Goal: Task Accomplishment & Management: Use online tool/utility

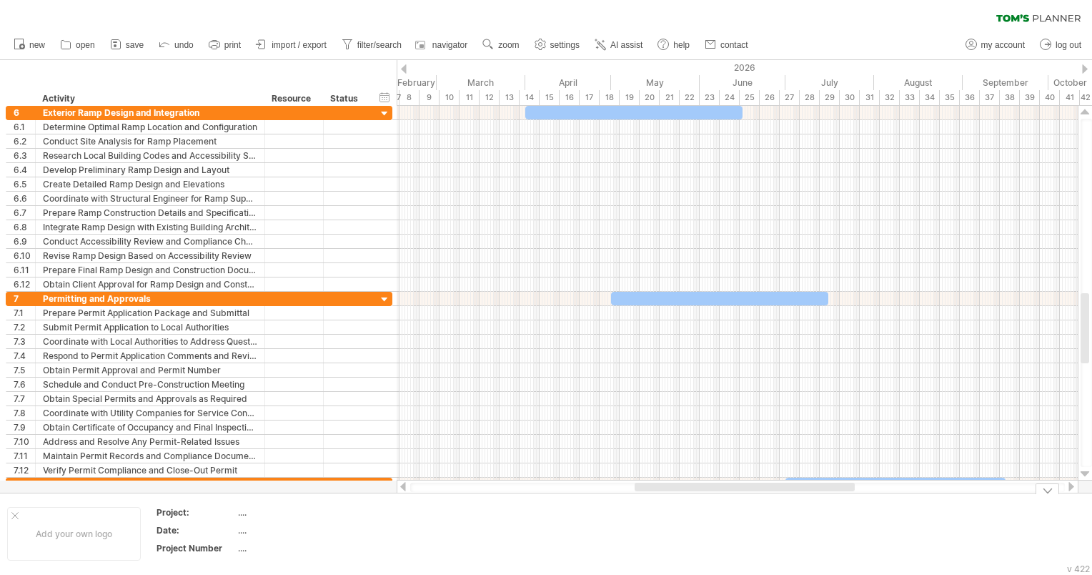
drag, startPoint x: 634, startPoint y: 490, endPoint x: 795, endPoint y: 503, distance: 161.4
click at [795, 503] on div "Trying to reach [DOMAIN_NAME] Connected again... 0% clear filter new 1" at bounding box center [546, 287] width 1092 height 575
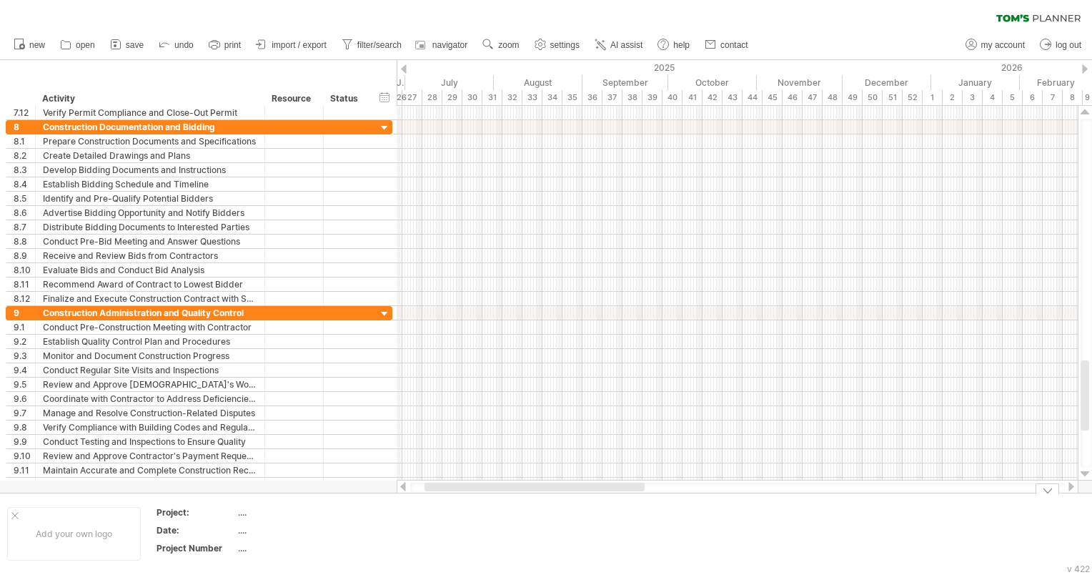
drag, startPoint x: 812, startPoint y: 486, endPoint x: 519, endPoint y: 485, distance: 293.0
click at [519, 485] on div at bounding box center [534, 486] width 220 height 9
drag, startPoint x: 630, startPoint y: 486, endPoint x: 694, endPoint y: 486, distance: 64.3
click at [694, 486] on div at bounding box center [681, 486] width 220 height 9
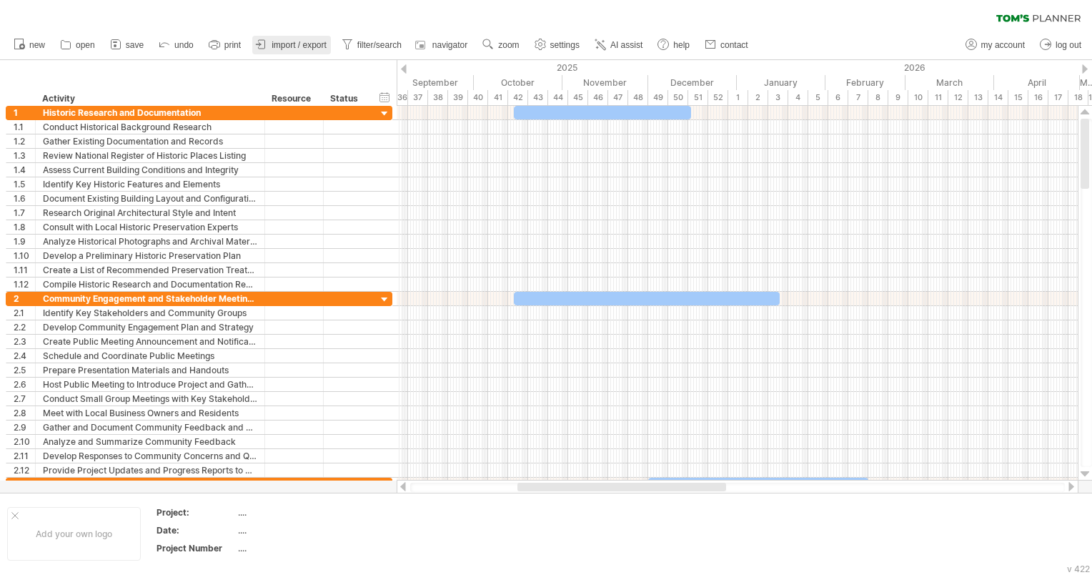
click at [320, 44] on span "import / export" at bounding box center [299, 45] width 55 height 10
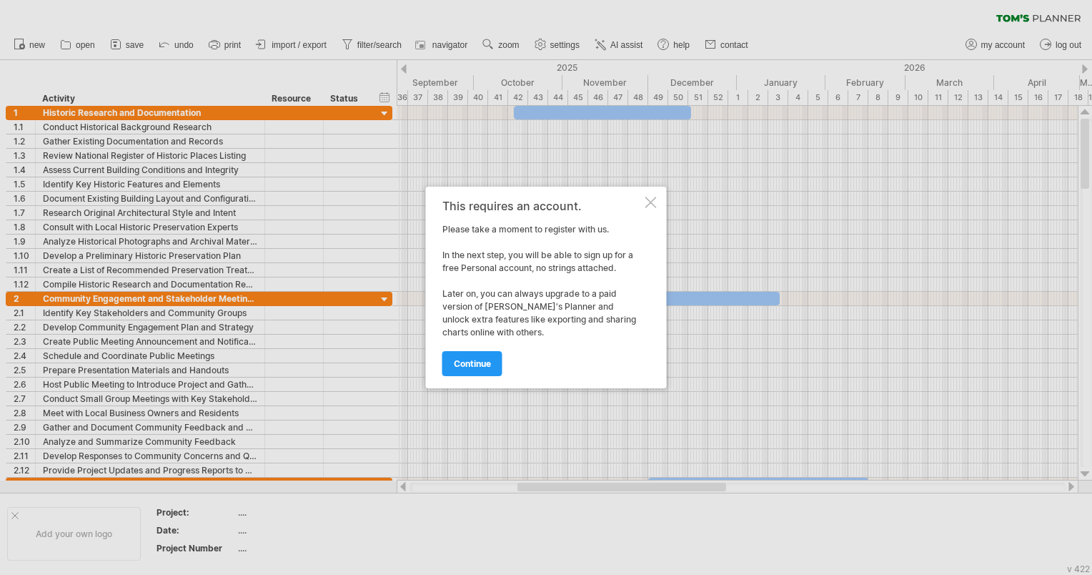
click at [652, 204] on div at bounding box center [650, 202] width 11 height 11
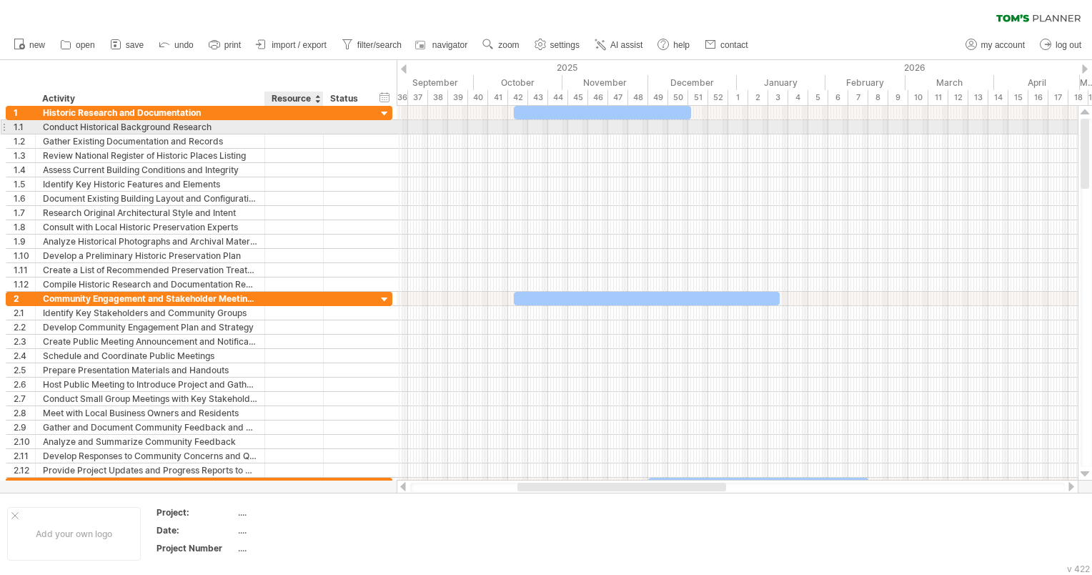
click at [302, 124] on div at bounding box center [294, 127] width 44 height 14
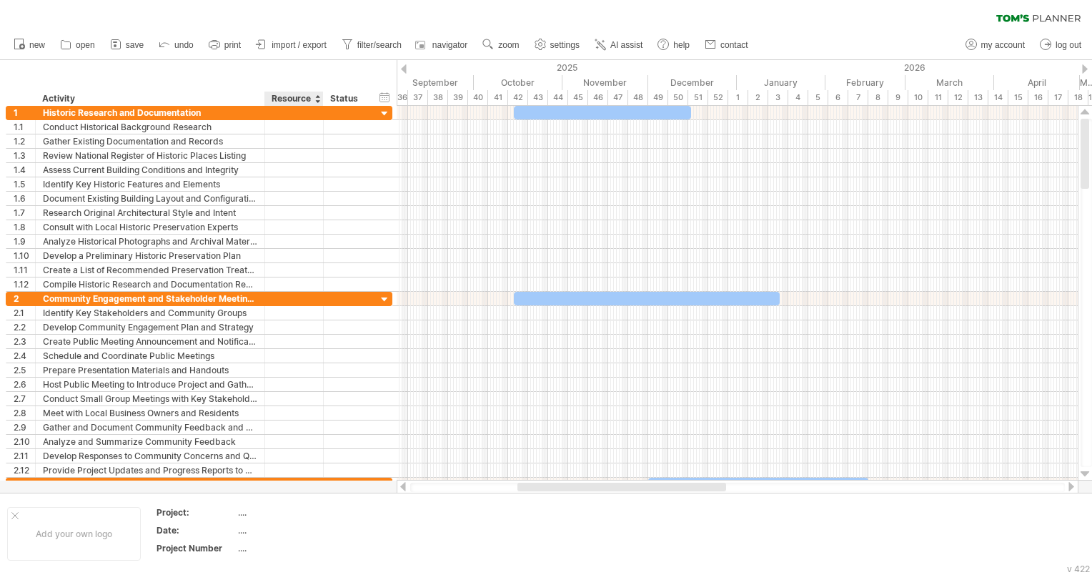
click at [306, 100] on div "Resource" at bounding box center [294, 98] width 44 height 14
click at [306, 99] on div "Resource" at bounding box center [294, 98] width 44 height 14
click at [383, 94] on div "hide start/end/duration show start/end/duration" at bounding box center [385, 96] width 14 height 15
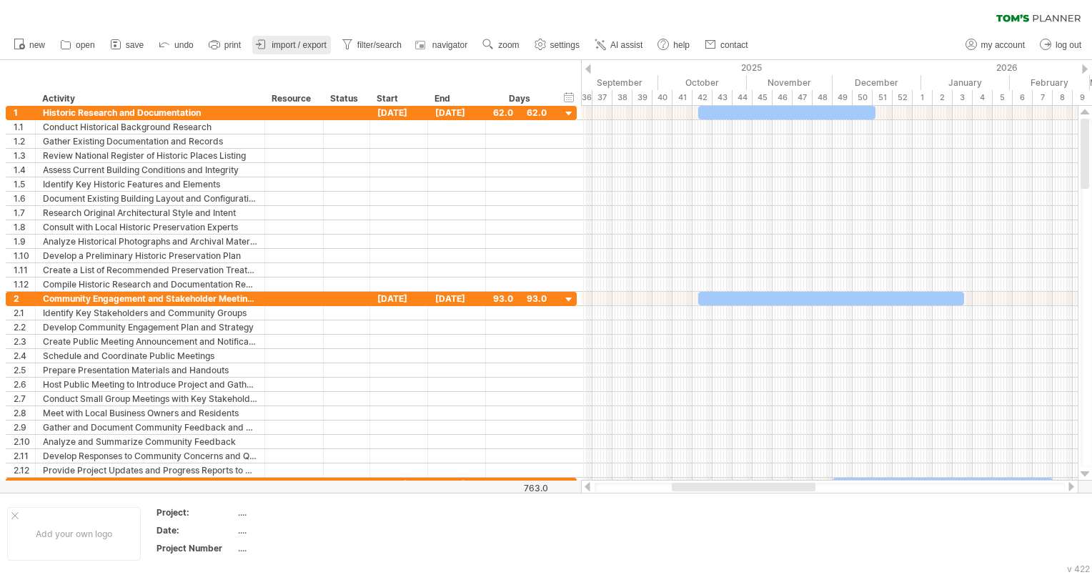
click at [280, 43] on span "import / export" at bounding box center [299, 45] width 55 height 10
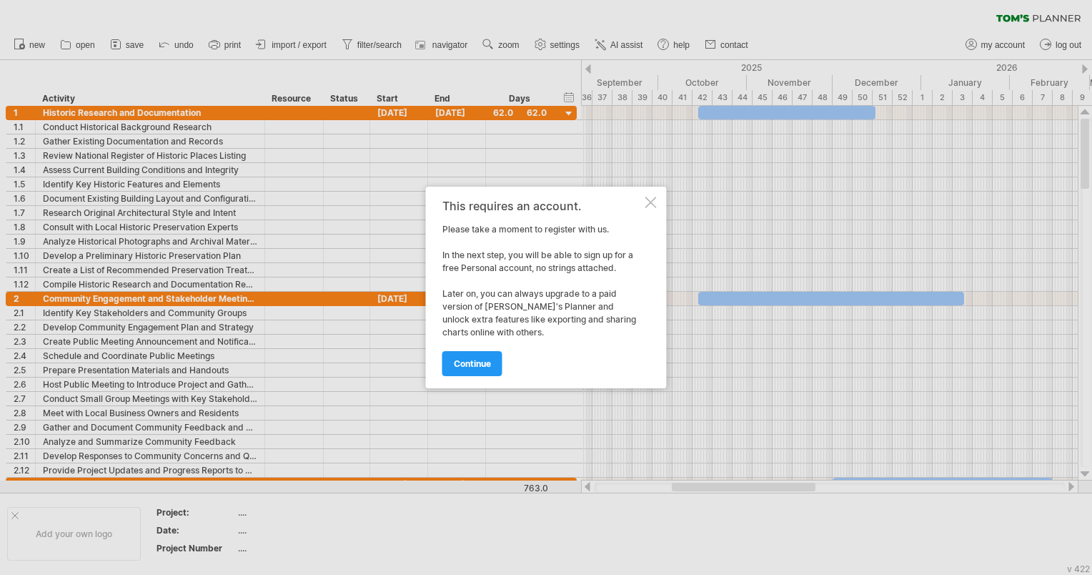
click at [650, 200] on div at bounding box center [650, 202] width 11 height 11
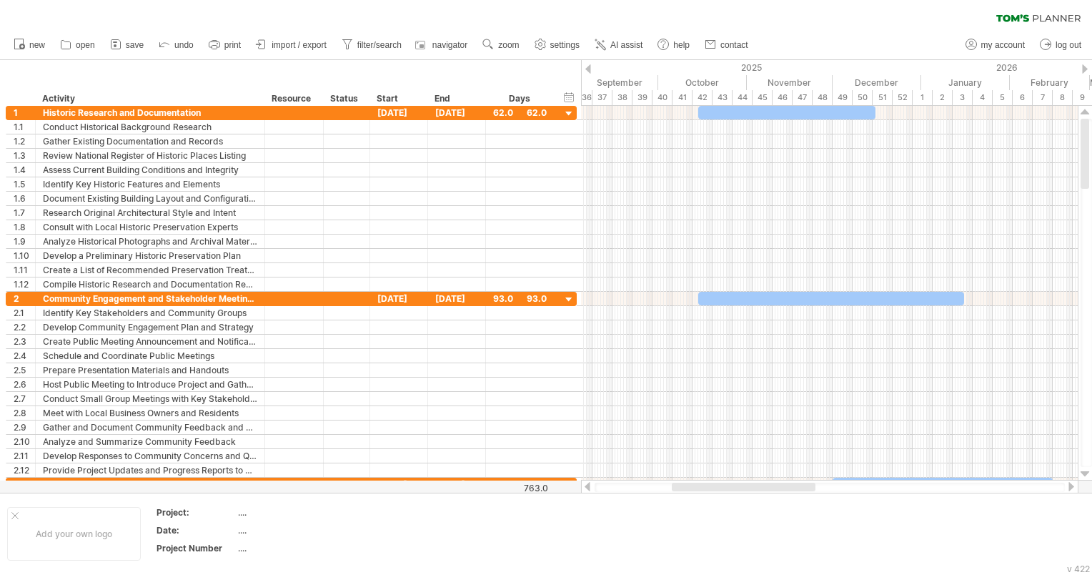
click at [227, 41] on span "print" at bounding box center [232, 45] width 16 height 10
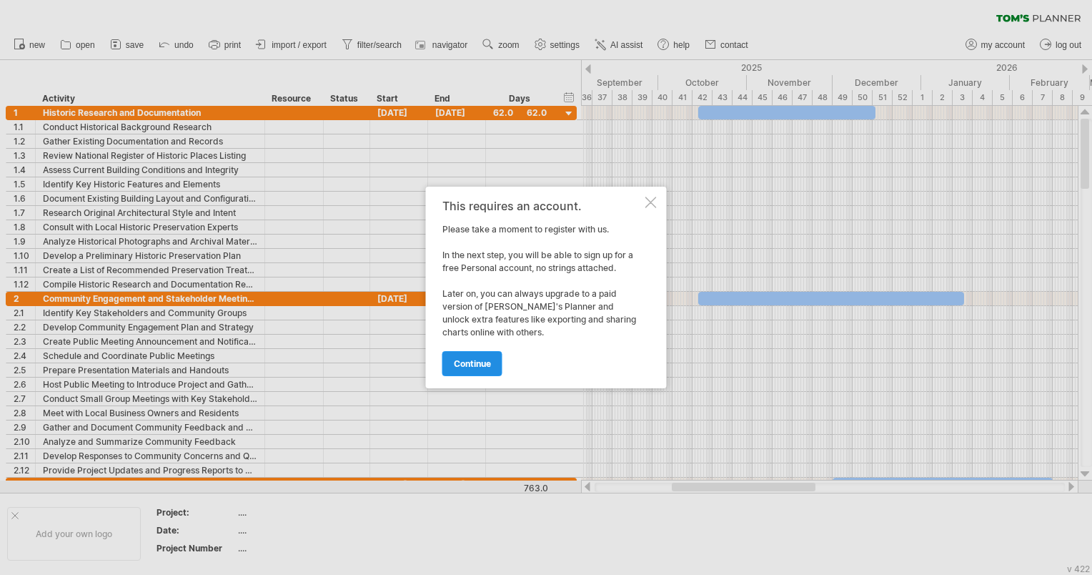
click at [488, 369] on link "continue" at bounding box center [472, 363] width 60 height 25
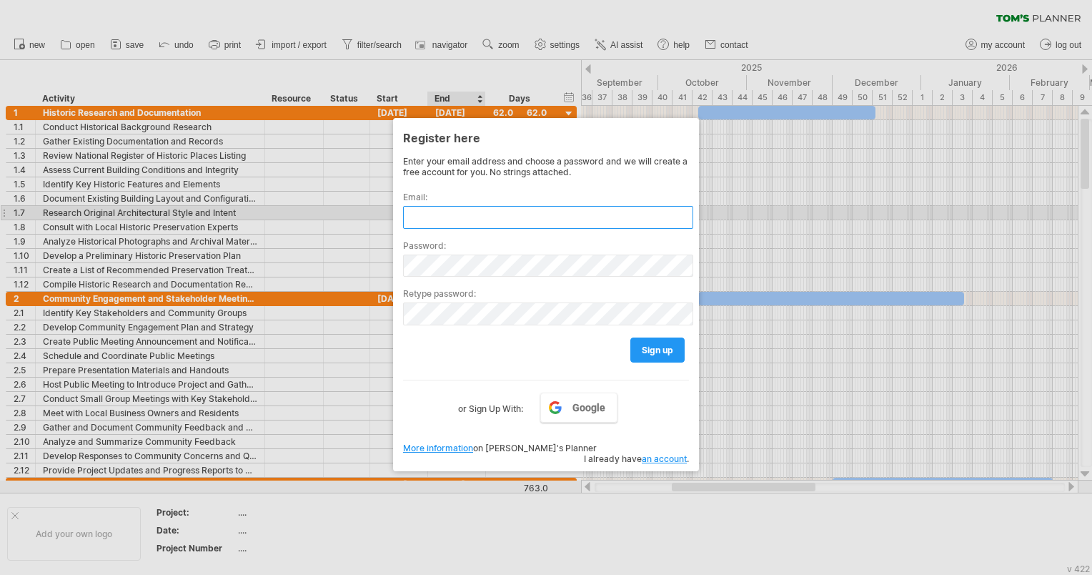
click at [443, 209] on input "text" at bounding box center [548, 217] width 290 height 23
